Goal: Communication & Community: Connect with others

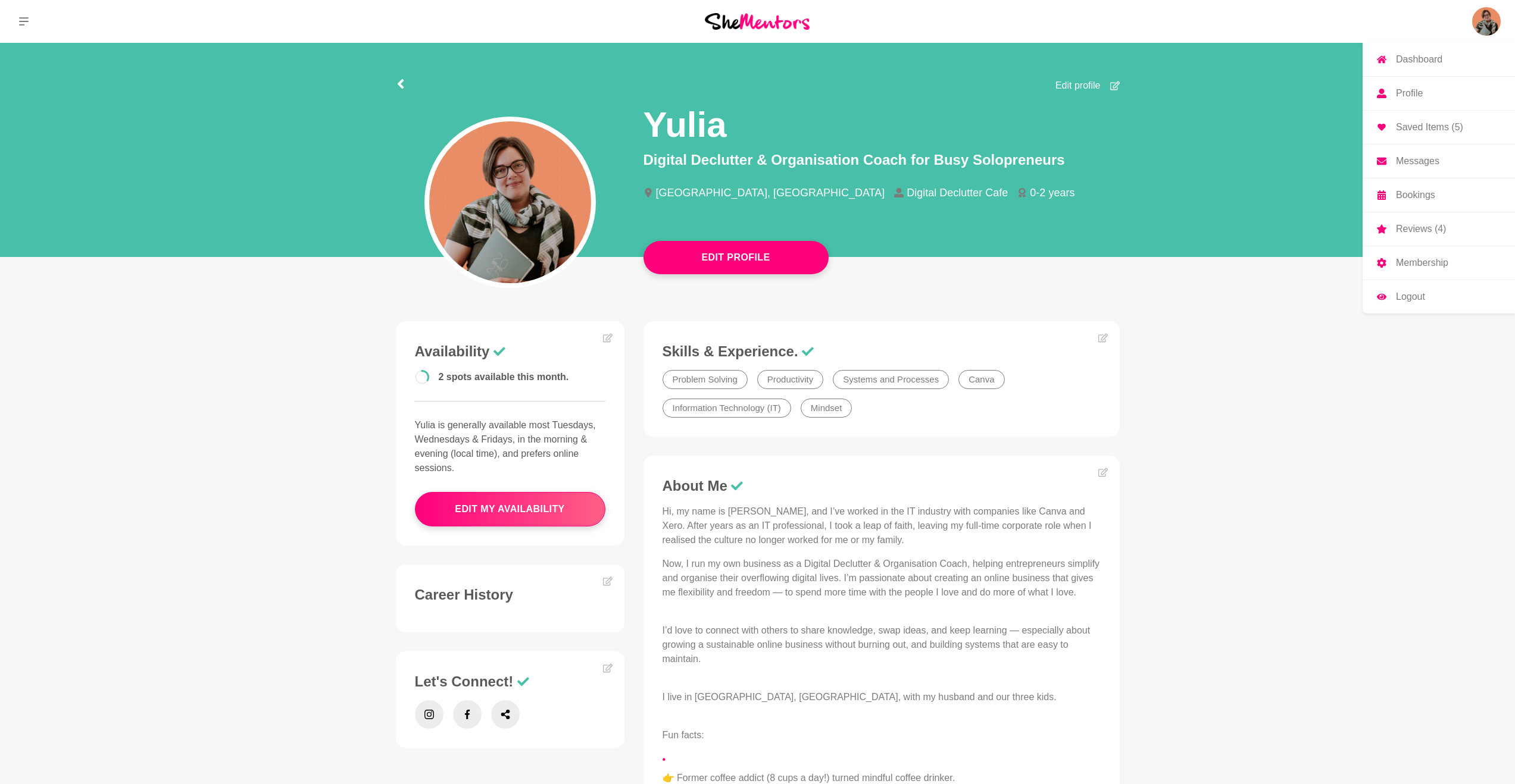
click at [1488, 14] on img at bounding box center [1486, 21] width 29 height 29
click at [1403, 162] on p "Messages" at bounding box center [1417, 161] width 44 height 9
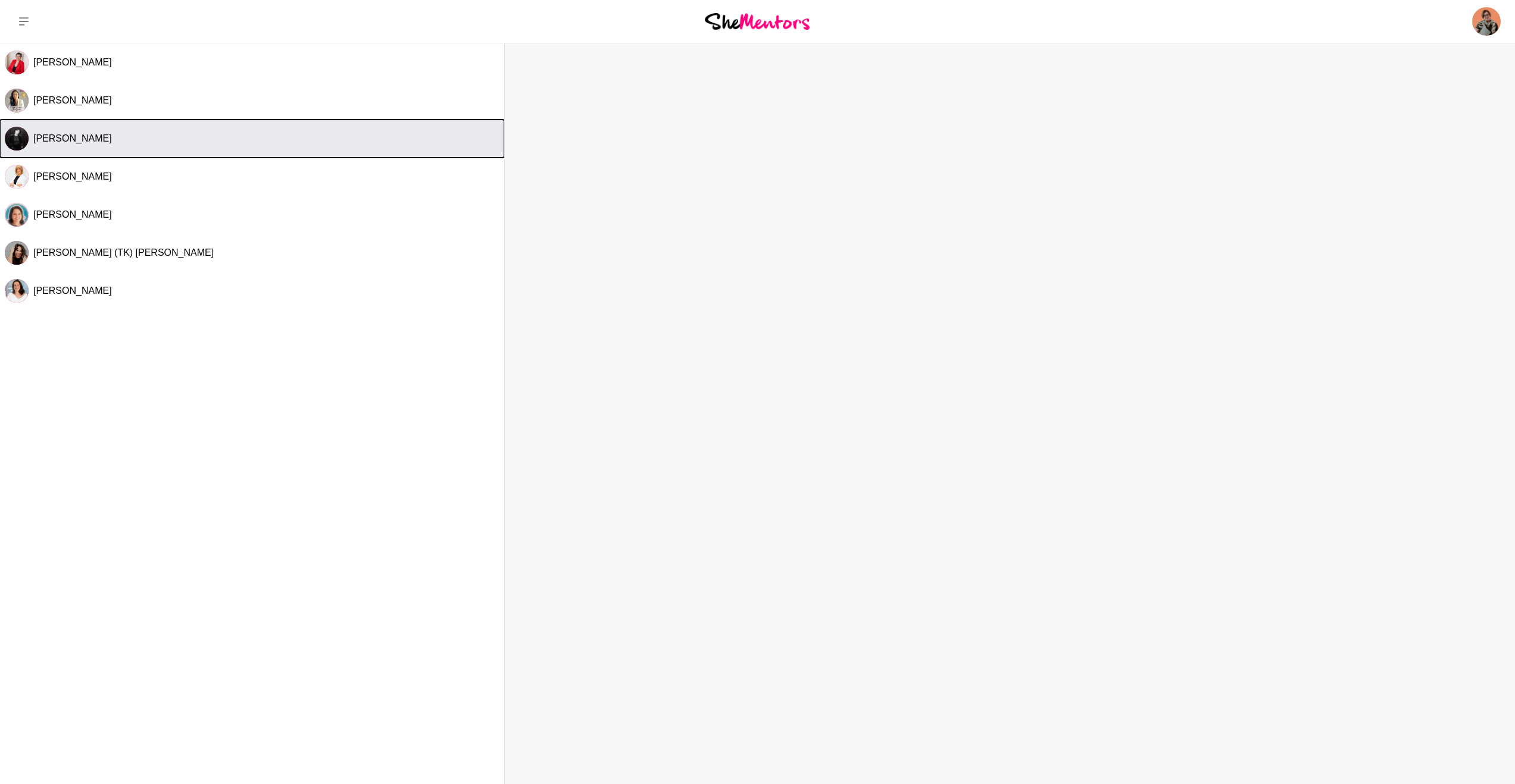
click at [81, 146] on button "[PERSON_NAME]" at bounding box center [252, 138] width 504 height 38
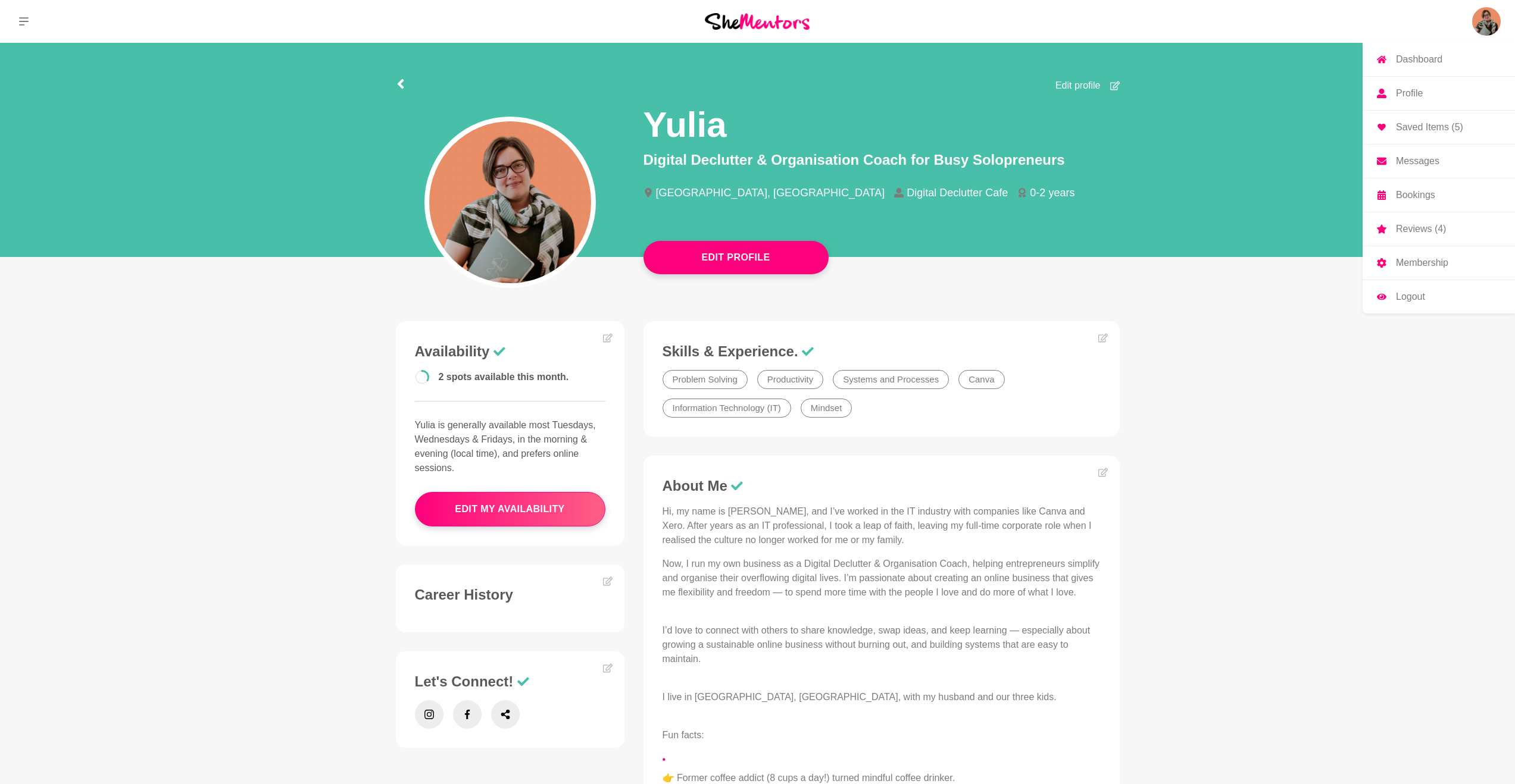
click at [1420, 172] on link "Messages" at bounding box center [1438, 161] width 152 height 33
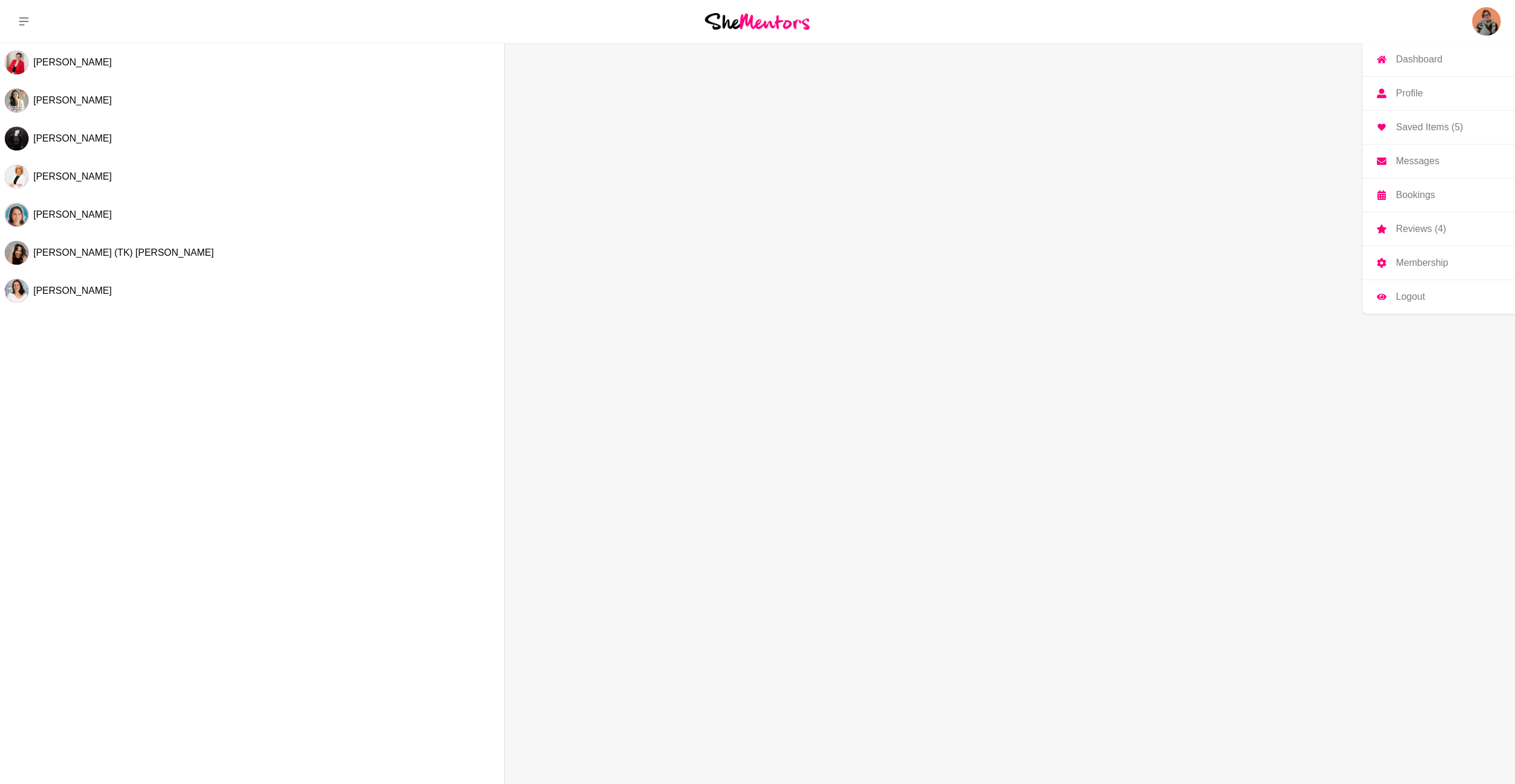
click at [1417, 163] on p "Messages" at bounding box center [1417, 161] width 44 height 9
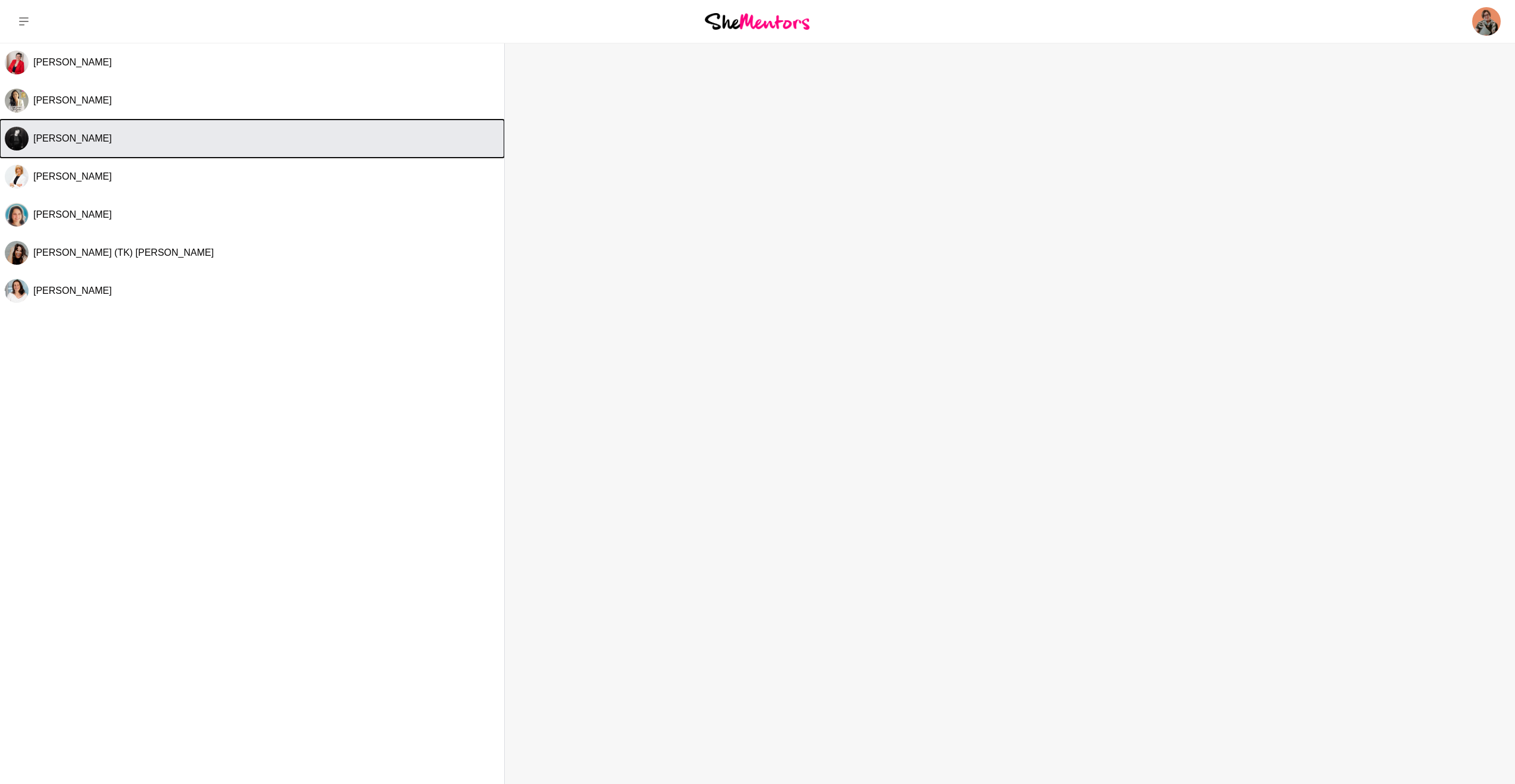
click at [43, 129] on button "[PERSON_NAME]" at bounding box center [252, 138] width 504 height 38
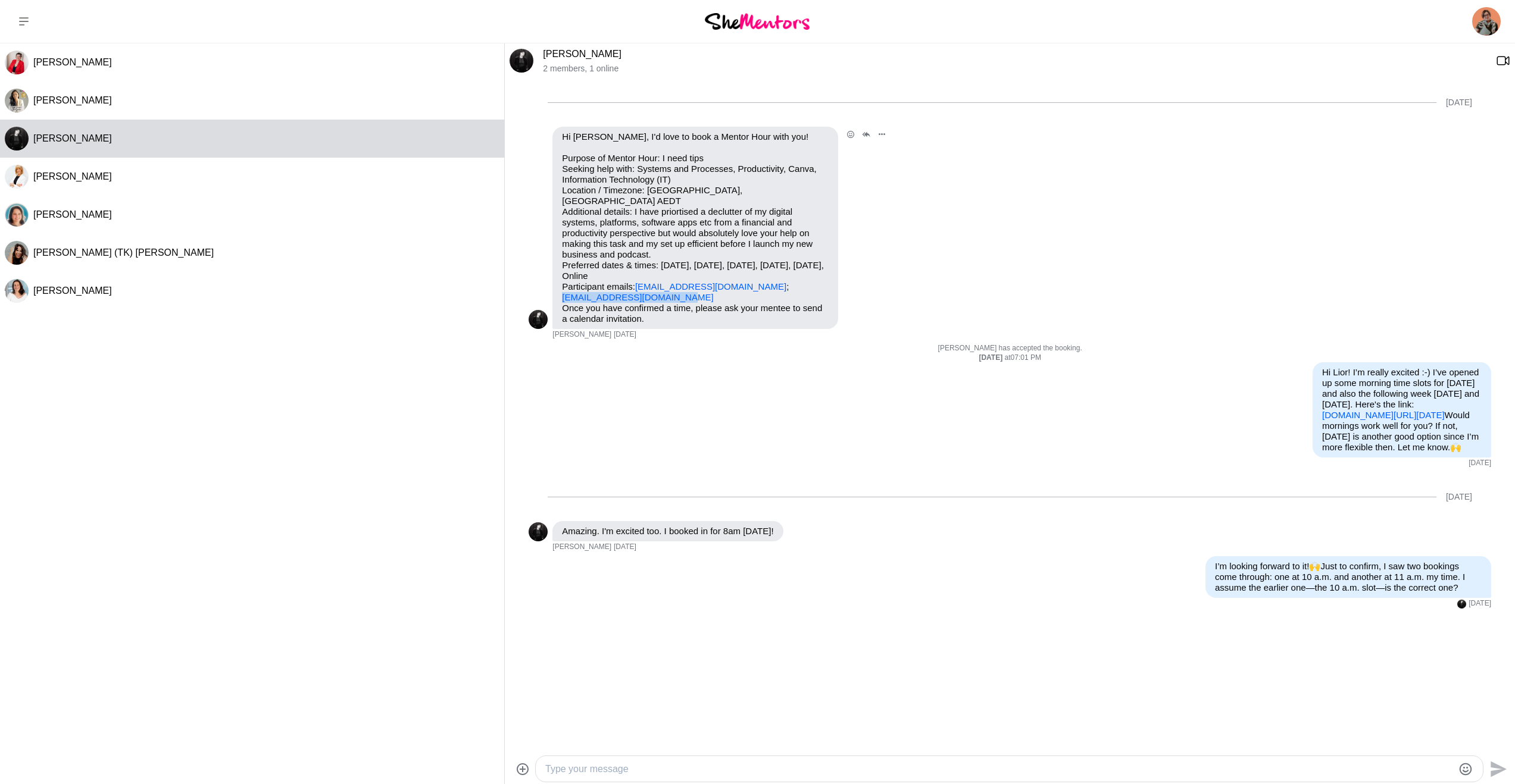
drag, startPoint x: 690, startPoint y: 290, endPoint x: 550, endPoint y: 285, distance: 140.1
click at [550, 285] on div "Reply Pin Mark as unread Flag Mute Hi [PERSON_NAME], I'd love to book a Mentor …" at bounding box center [1010, 234] width 962 height 213
copy link "[EMAIL_ADDRESS][DOMAIN_NAME]"
